Goal: Transaction & Acquisition: Subscribe to service/newsletter

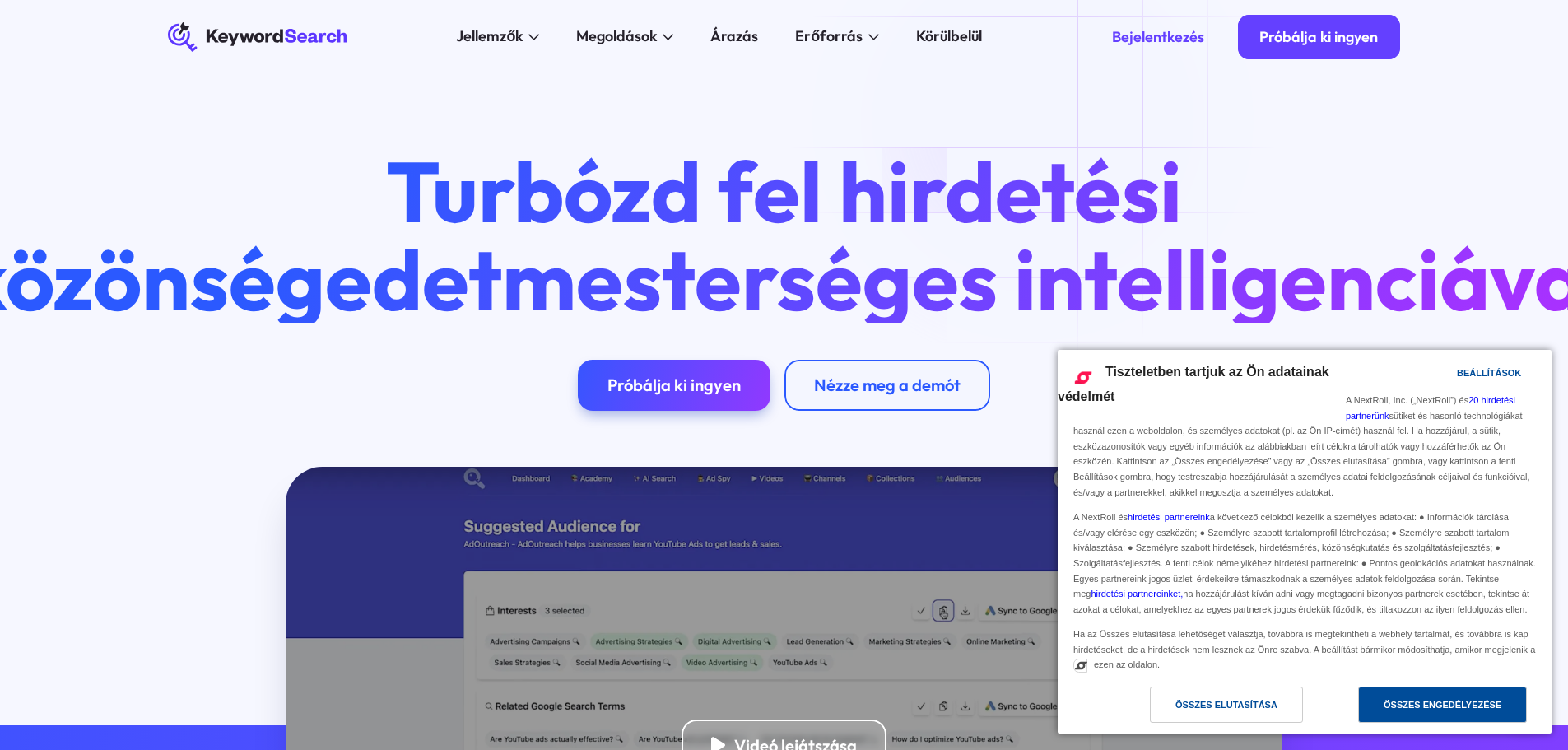
click at [1383, 714] on div "Összes engedélyezése" at bounding box center [1442, 705] width 169 height 36
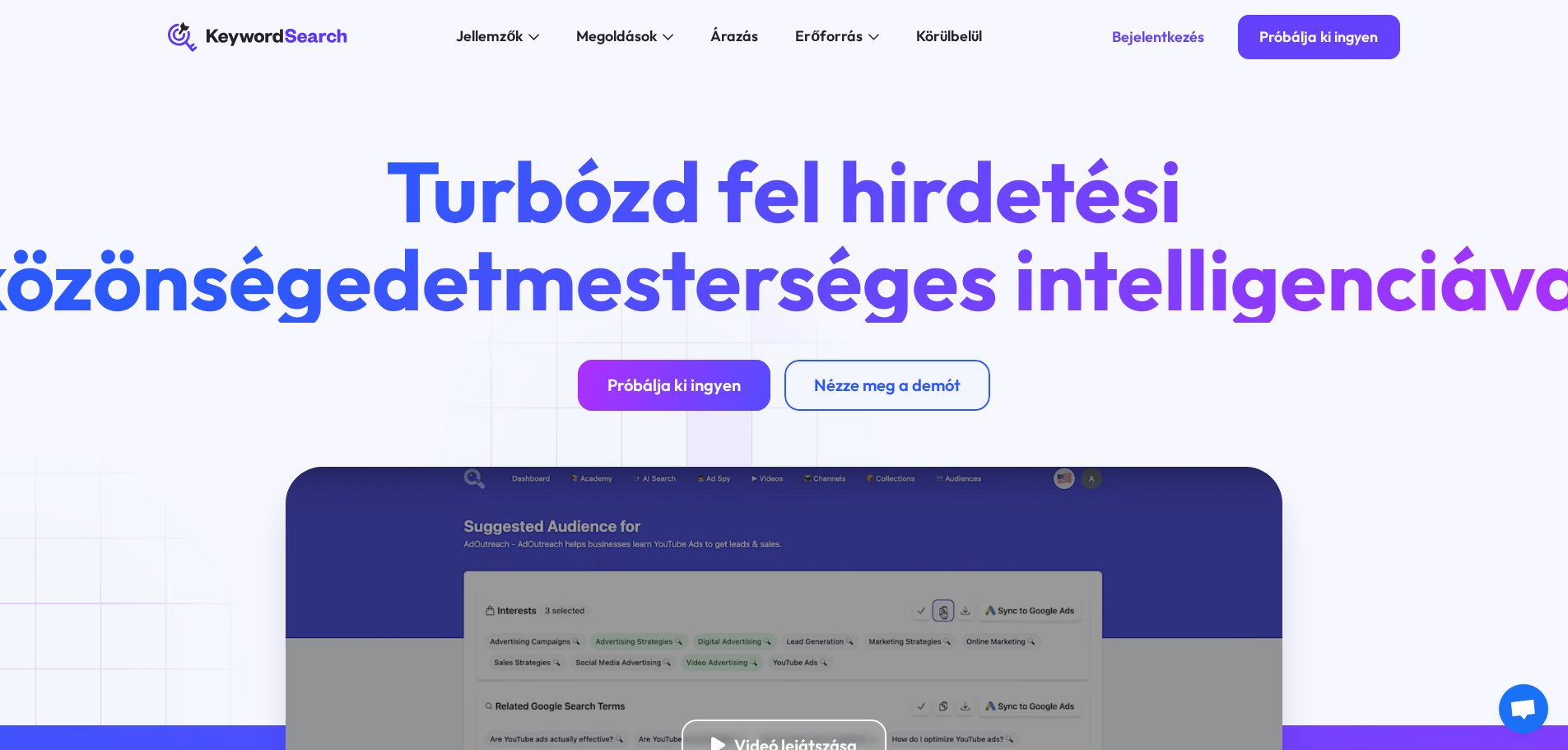
click at [663, 396] on font "Próbálja ki ingyen" at bounding box center [674, 385] width 134 height 21
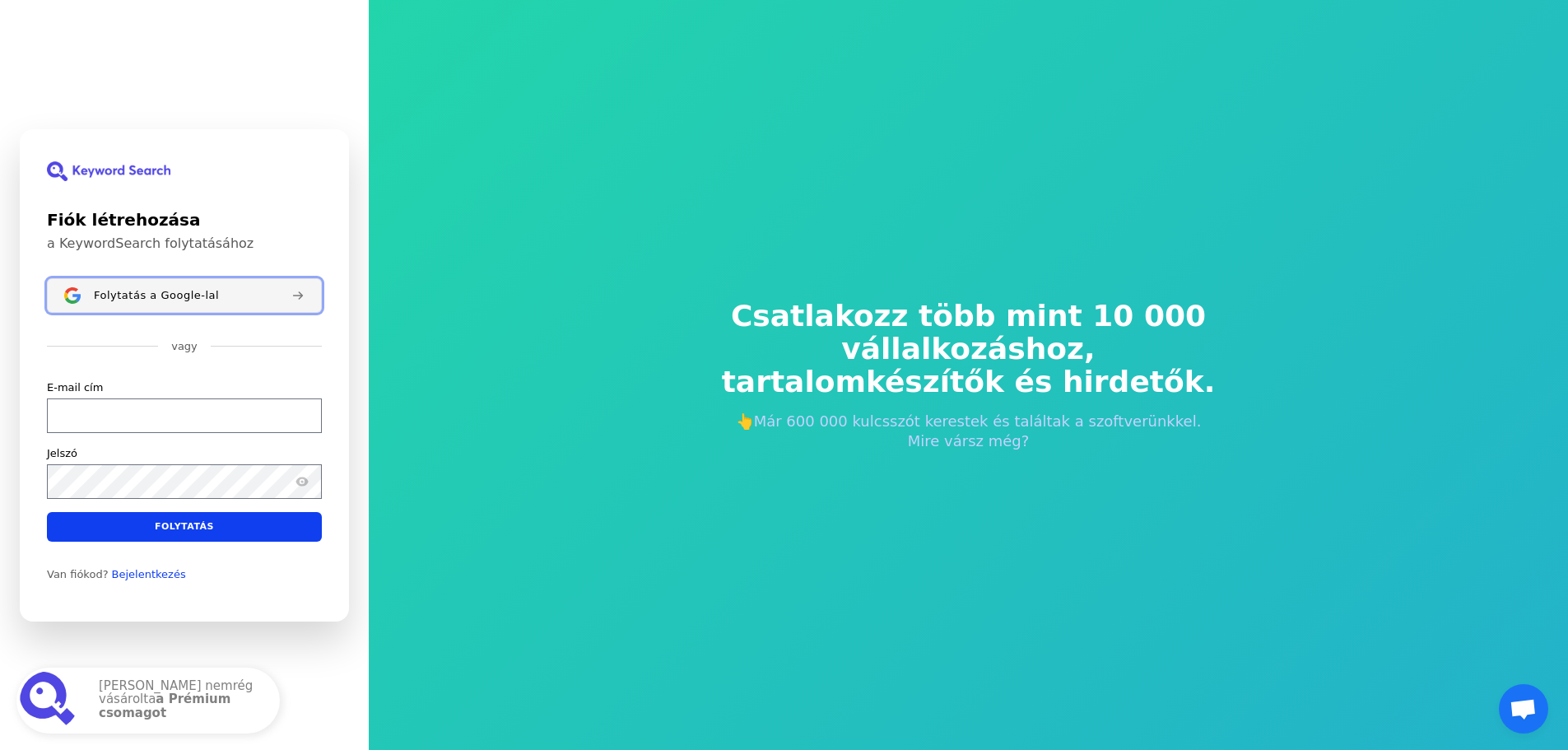
click at [120, 295] on font "Folytatás a Google-lal" at bounding box center [157, 295] width 125 height 12
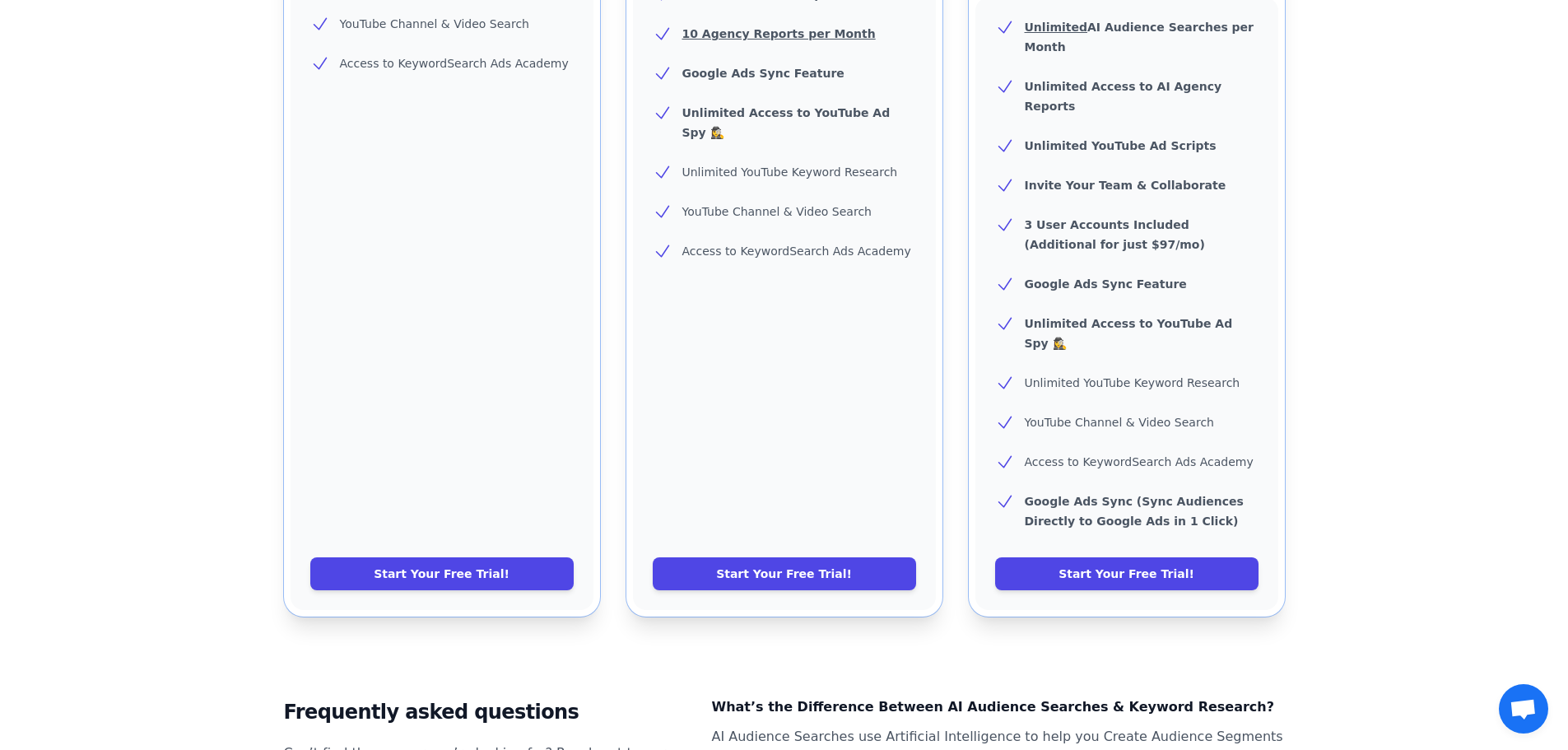
scroll to position [658, 0]
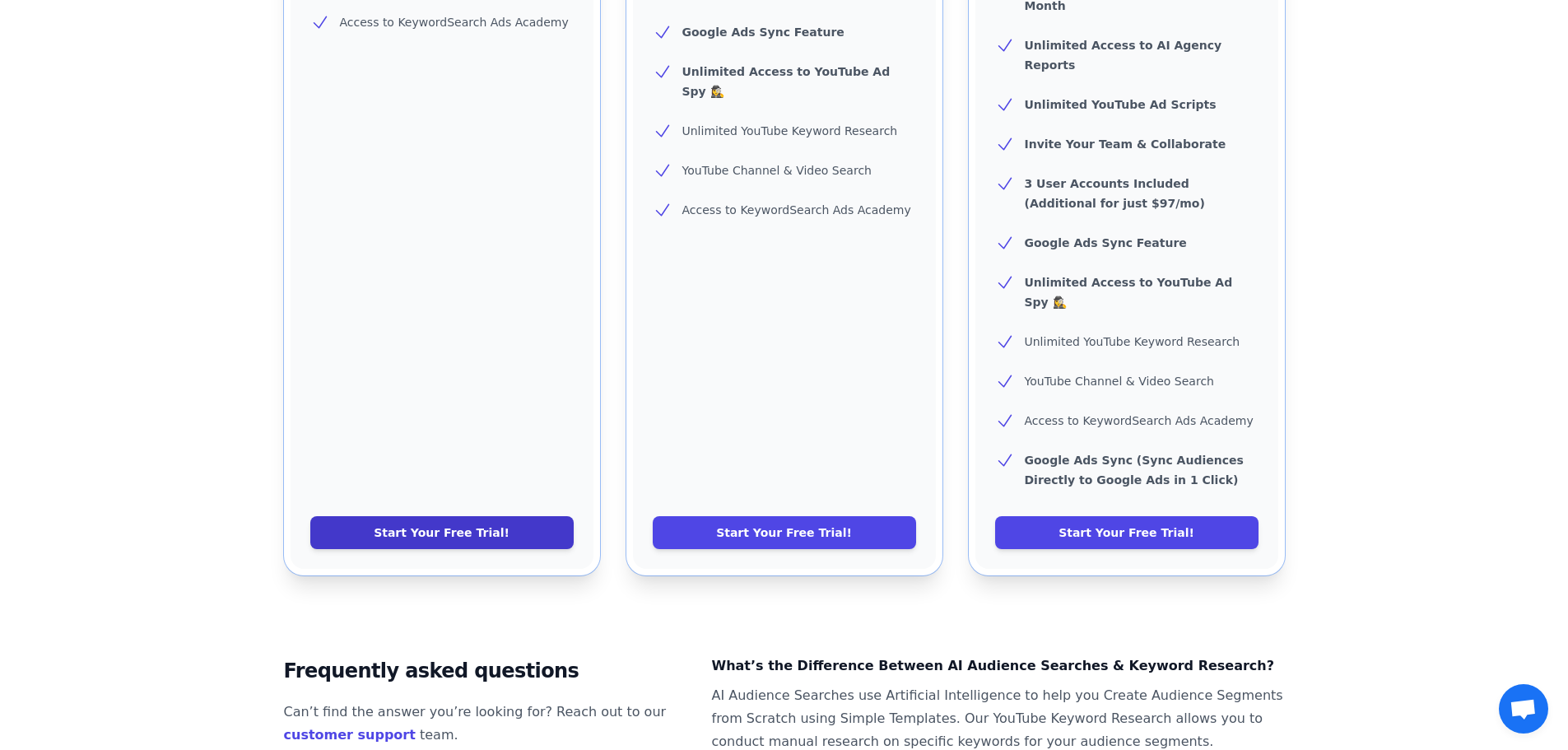
click at [485, 516] on link "Start Your Free Trial!" at bounding box center [442, 533] width 264 height 33
